Goal: Register for event/course

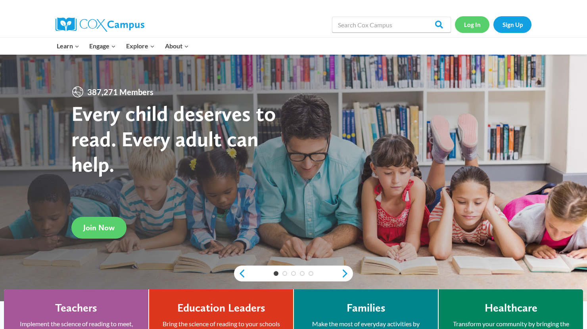
click at [470, 19] on link "Log In" at bounding box center [472, 24] width 35 height 16
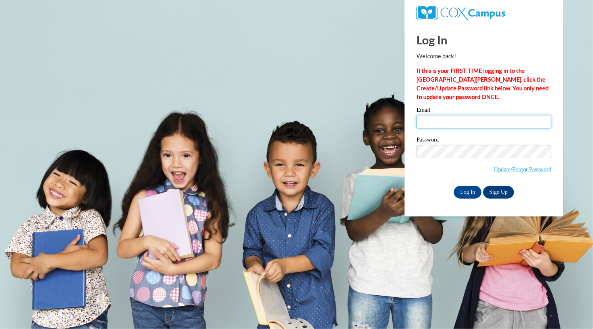
click at [454, 121] on input "Email" at bounding box center [484, 121] width 135 height 13
type input "lodicosophia@aasd.k12.wi.us"
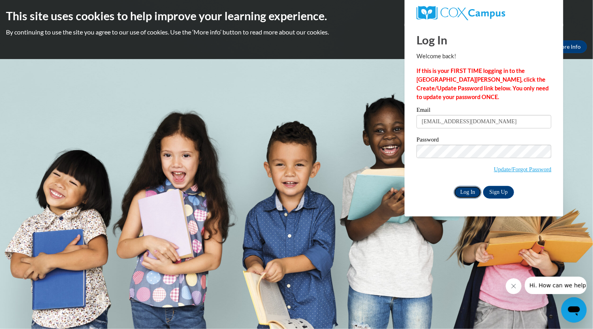
click at [471, 192] on input "Log In" at bounding box center [468, 192] width 28 height 13
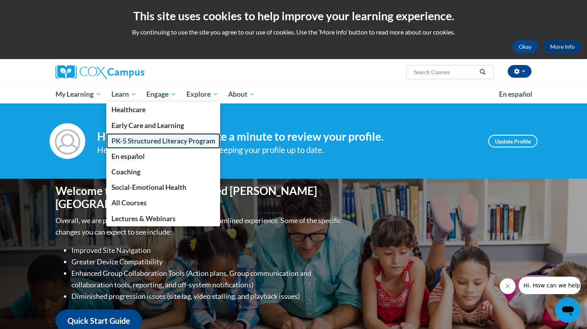
click at [132, 138] on span "PK-5 Structured Literacy Program" at bounding box center [163, 141] width 104 height 8
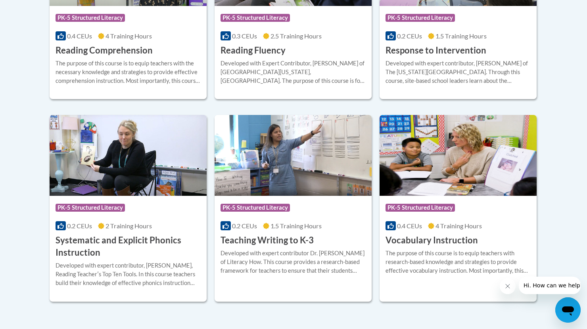
scroll to position [847, 0]
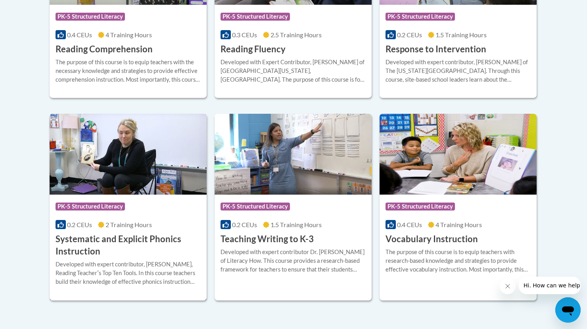
click at [127, 240] on h3 "Systematic and Explicit Phonics Instruction" at bounding box center [128, 245] width 145 height 25
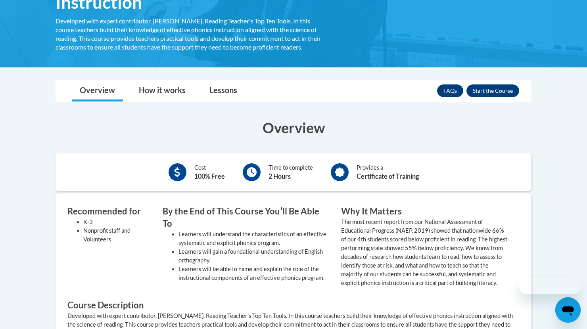
scroll to position [170, 0]
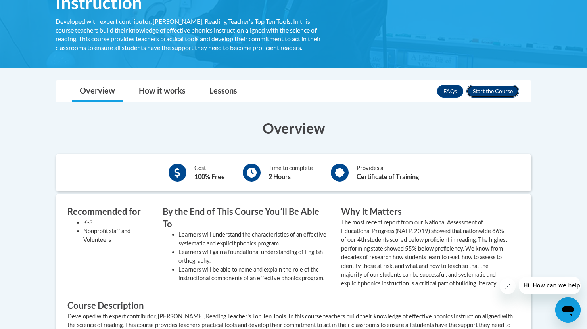
click at [486, 87] on button "Enroll" at bounding box center [493, 91] width 53 height 13
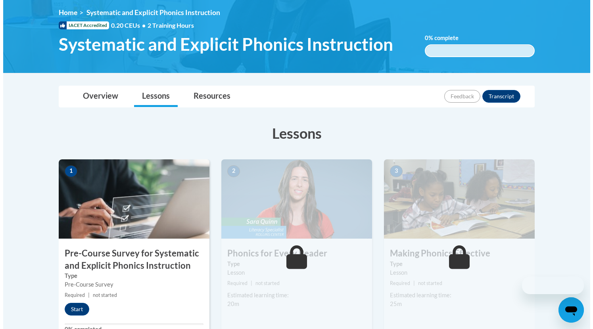
scroll to position [145, 0]
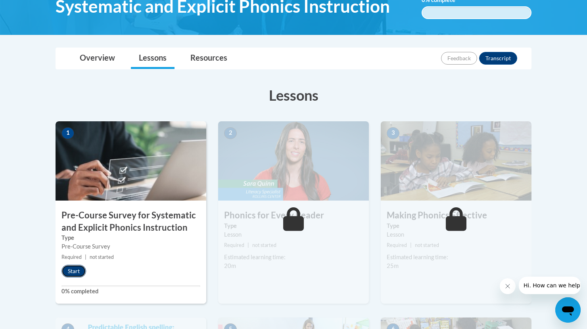
click at [74, 271] on button "Start" at bounding box center [73, 271] width 25 height 13
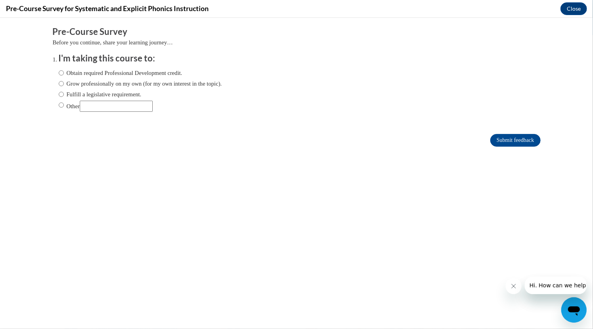
scroll to position [0, 0]
click at [124, 96] on label "Fulfill a legislative requirement." at bounding box center [100, 94] width 83 height 9
click at [64, 96] on input "Fulfill a legislative requirement." at bounding box center [61, 94] width 5 height 9
radio input "true"
click at [514, 142] on input "Submit feedback" at bounding box center [515, 140] width 50 height 13
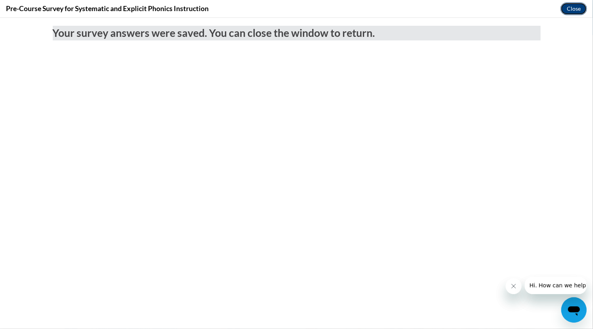
click at [575, 9] on button "Close" at bounding box center [574, 8] width 27 height 13
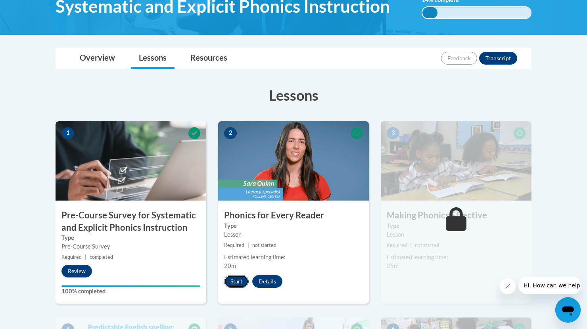
click at [239, 280] on button "Start" at bounding box center [236, 281] width 25 height 13
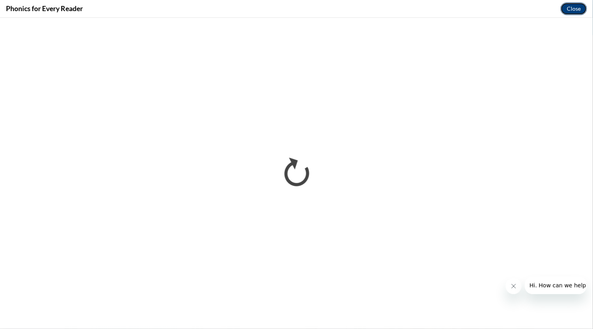
click at [575, 8] on button "Close" at bounding box center [574, 8] width 27 height 13
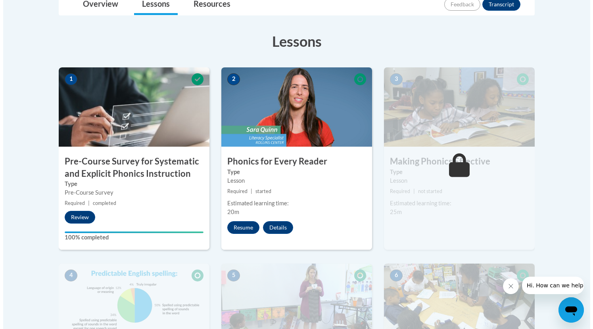
scroll to position [199, 0]
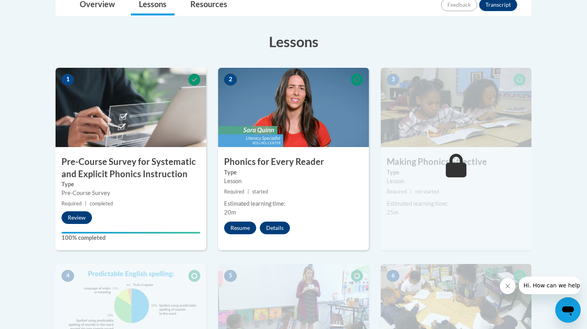
click at [451, 135] on img at bounding box center [456, 107] width 151 height 79
click at [240, 222] on button "Resume" at bounding box center [240, 228] width 32 height 13
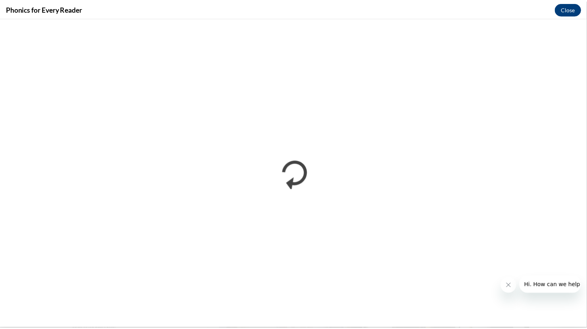
scroll to position [0, 0]
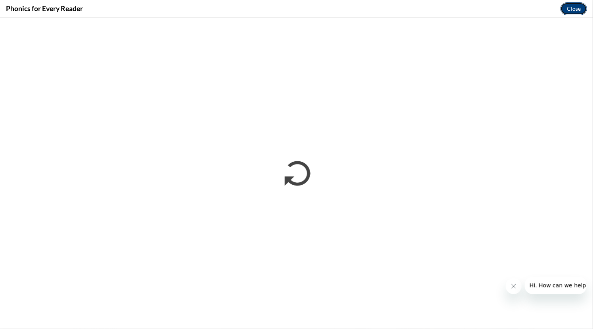
click at [575, 5] on button "Close" at bounding box center [574, 8] width 27 height 13
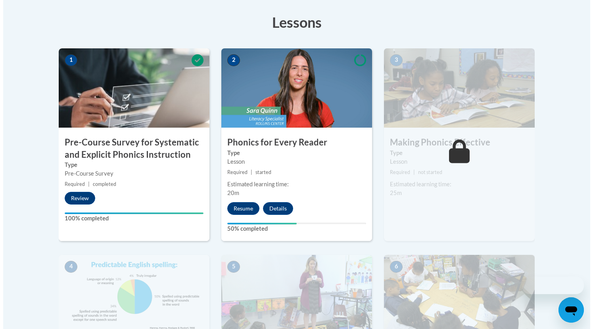
scroll to position [218, 0]
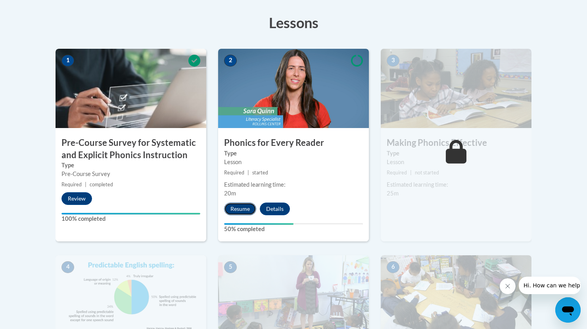
click at [245, 209] on button "Resume" at bounding box center [240, 209] width 32 height 13
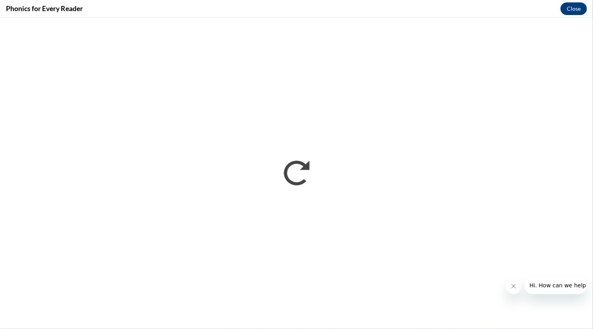
scroll to position [0, 0]
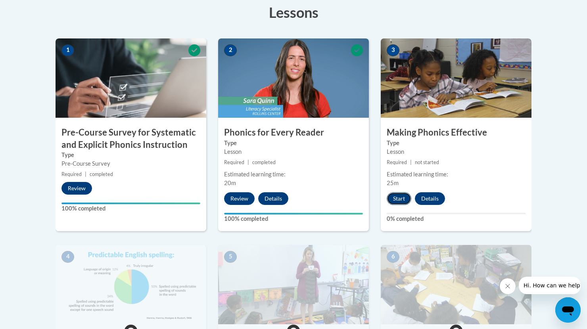
click at [402, 192] on button "Start" at bounding box center [399, 198] width 25 height 13
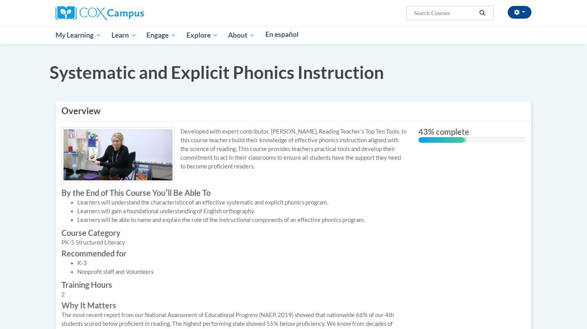
click at [163, 247] on div "Course Category PK-5 Structured Literacy" at bounding box center [234, 239] width 357 height 21
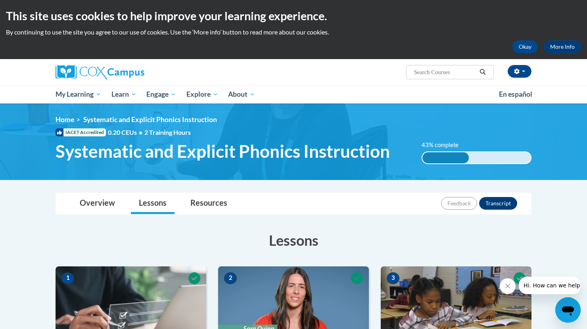
scroll to position [0, 0]
